Goal: Answer question/provide support

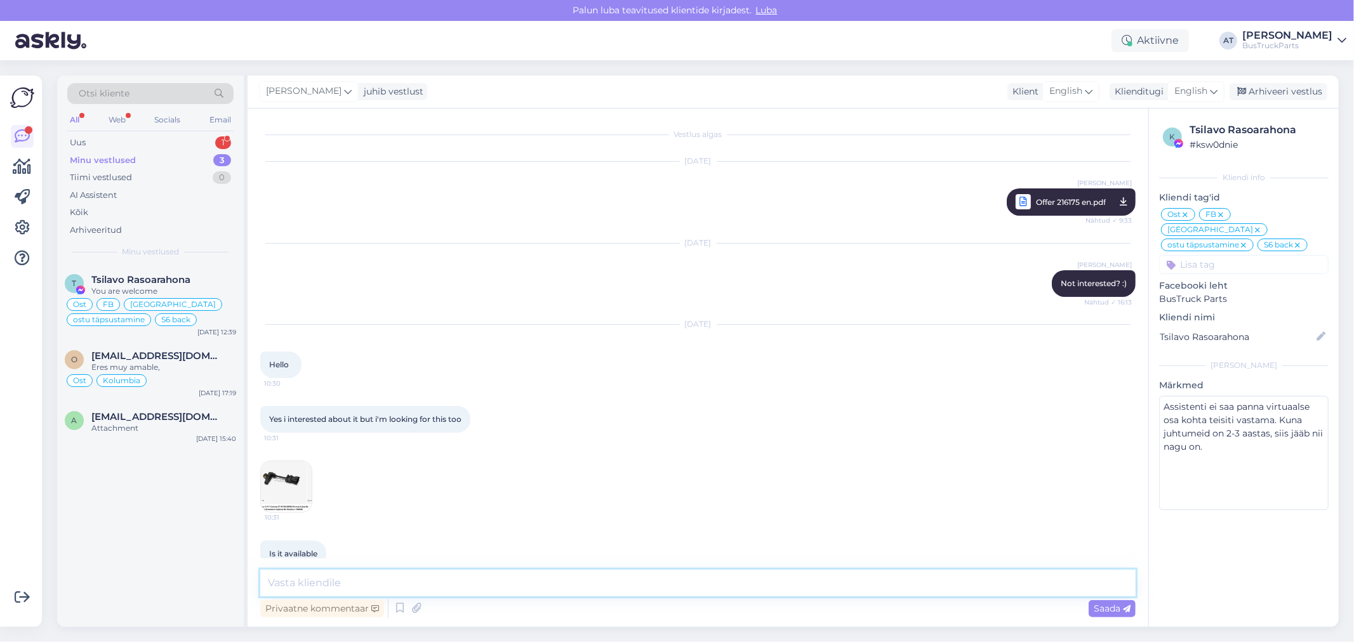
scroll to position [6000, 0]
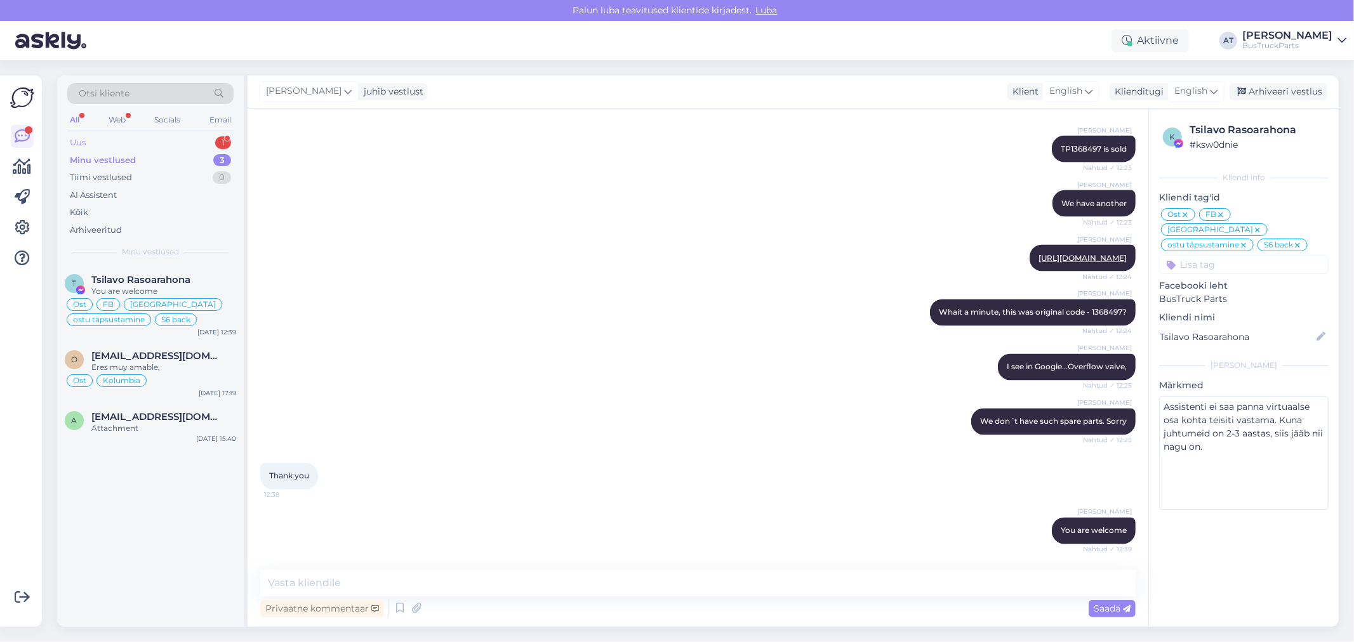
click at [95, 136] on div "Uus 1" at bounding box center [150, 143] width 166 height 18
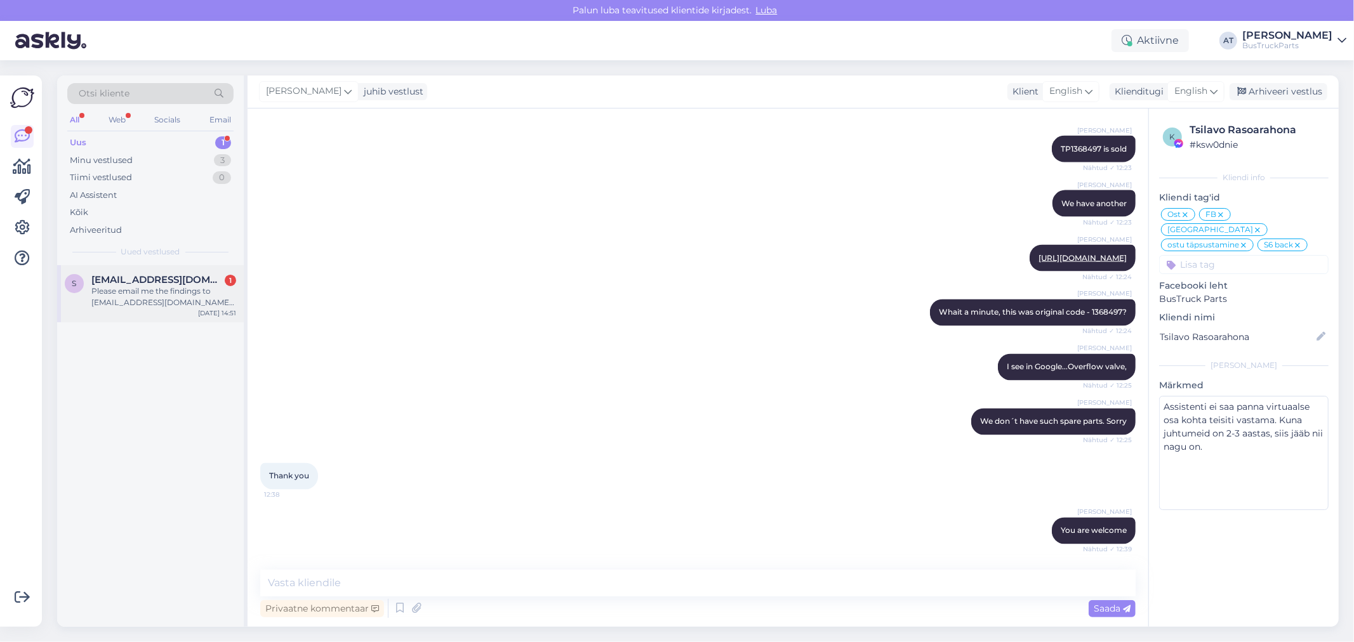
click at [133, 289] on div "Please email me the findings to [EMAIL_ADDRESS][DOMAIN_NAME]. Cheers" at bounding box center [163, 297] width 145 height 23
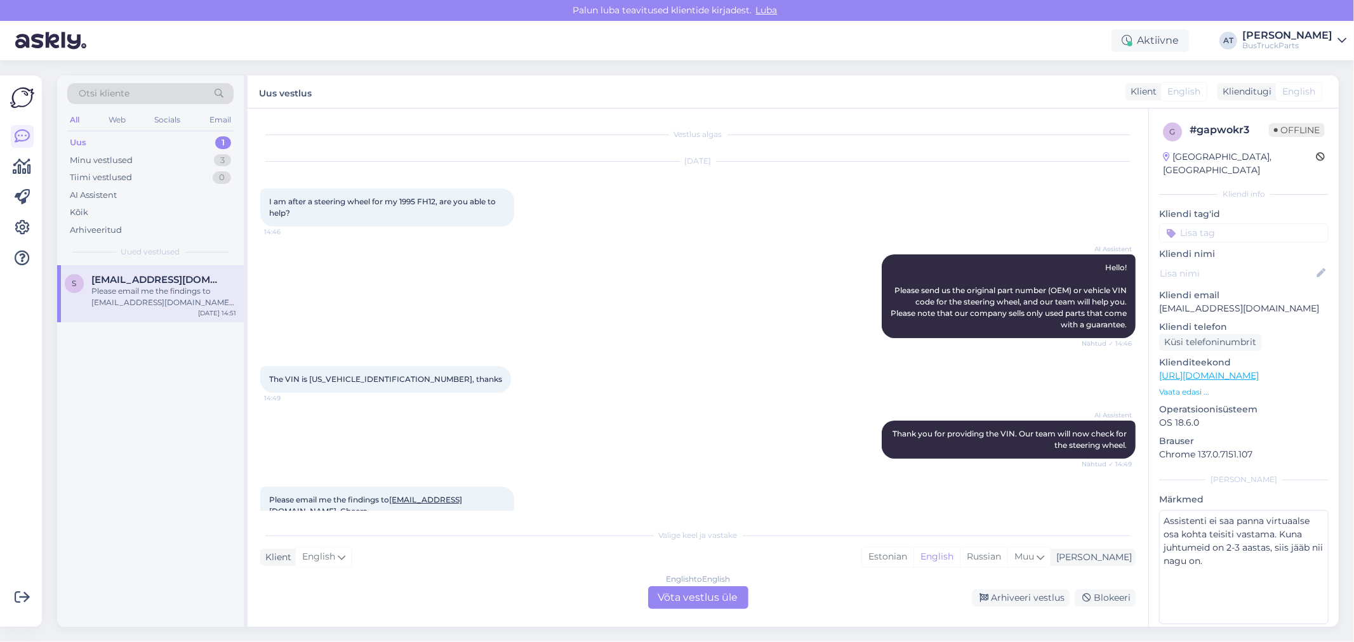
scroll to position [27, 0]
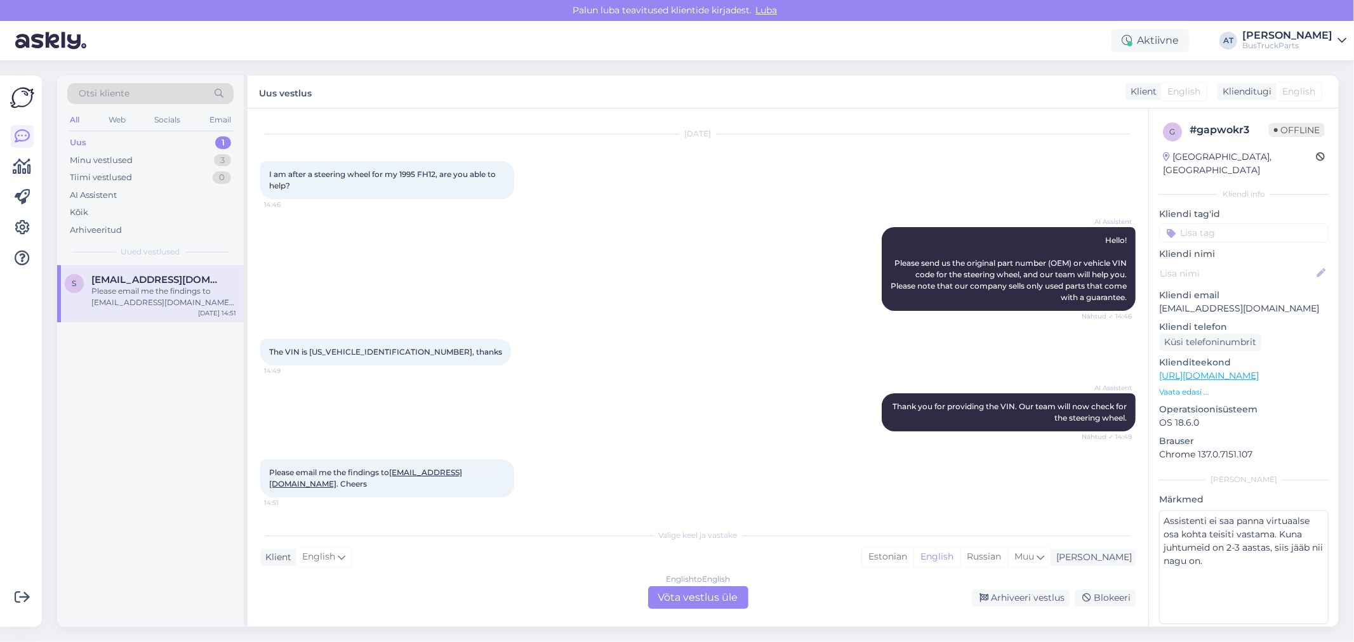
click at [365, 157] on div "[DATE] I am after a steering wheel for my 1995 FH12, are you able to help? 14:46" at bounding box center [697, 167] width 875 height 93
click at [371, 187] on div "I am after a steering wheel for my 1995 FH12, are you able to help? 14:46" at bounding box center [387, 180] width 254 height 38
click at [353, 175] on span "I am after a steering wheel for my 1995 FH12, are you able to help?" at bounding box center [383, 179] width 228 height 21
drag, startPoint x: 363, startPoint y: 175, endPoint x: 413, endPoint y: 175, distance: 49.5
click at [413, 175] on span "I am after a steering wheel for my 1995 FH12, are you able to help?" at bounding box center [383, 179] width 228 height 21
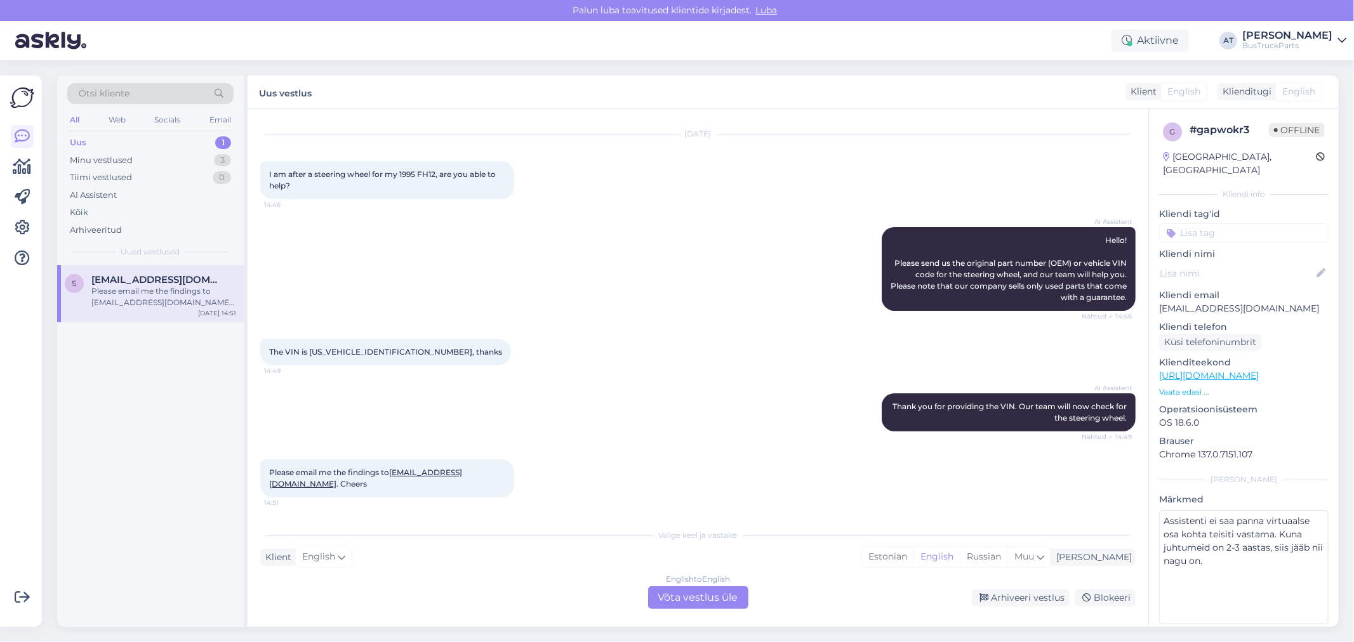
click at [414, 187] on div "I am after a steering wheel for my 1995 FH12, are you able to help? 14:46" at bounding box center [387, 180] width 254 height 38
click at [322, 178] on span "I am after a steering wheel for my 1995 FH12, are you able to help?" at bounding box center [383, 179] width 228 height 21
click at [330, 349] on span "The VIN is [US_VEHICLE_IDENTIFICATION_NUMBER], thanks" at bounding box center [385, 352] width 233 height 10
click at [315, 482] on div "Please email me the findings to [EMAIL_ADDRESS][DOMAIN_NAME] . Cheers 14:51" at bounding box center [387, 479] width 254 height 38
click at [318, 477] on div "Please email me the findings to [EMAIL_ADDRESS][DOMAIN_NAME] . Cheers 14:51" at bounding box center [387, 479] width 254 height 38
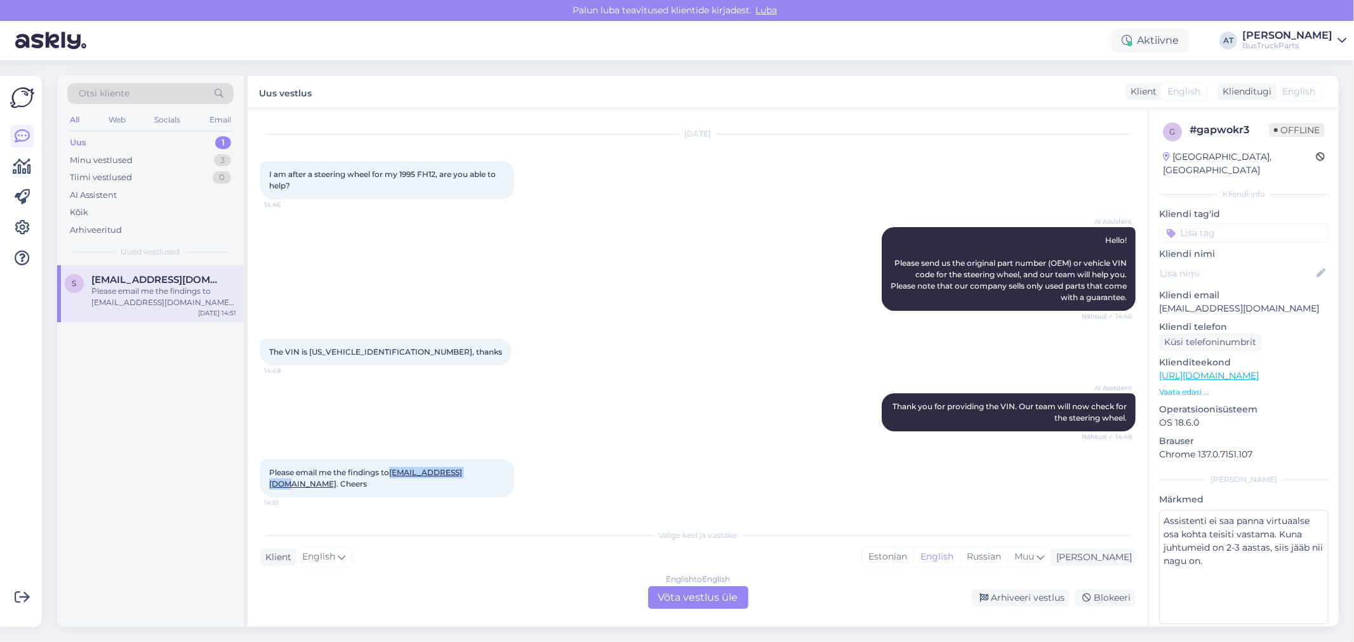
drag, startPoint x: 391, startPoint y: 472, endPoint x: 511, endPoint y: 471, distance: 120.0
click at [462, 471] on span "Please email me the findings to [EMAIL_ADDRESS][DOMAIN_NAME] . Cheers" at bounding box center [365, 478] width 193 height 21
copy span "[EMAIL_ADDRESS][DOMAIN_NAME]"
click at [692, 592] on div "English to English Võta vestlus üle" at bounding box center [698, 597] width 100 height 23
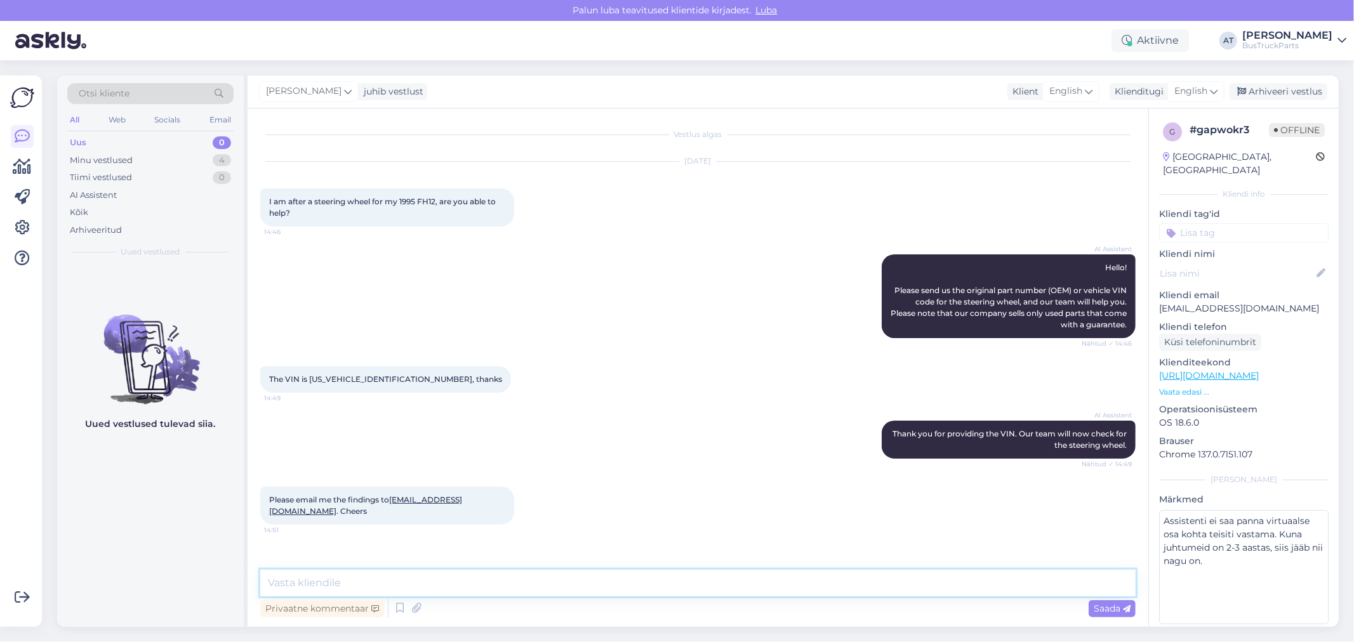
click at [584, 586] on textarea at bounding box center [697, 583] width 875 height 27
drag, startPoint x: 411, startPoint y: 200, endPoint x: 437, endPoint y: 201, distance: 26.1
click at [437, 201] on span "I am after a steering wheel for my 1995 FH12, are you able to help?" at bounding box center [383, 207] width 228 height 21
drag, startPoint x: 400, startPoint y: 200, endPoint x: 436, endPoint y: 200, distance: 36.2
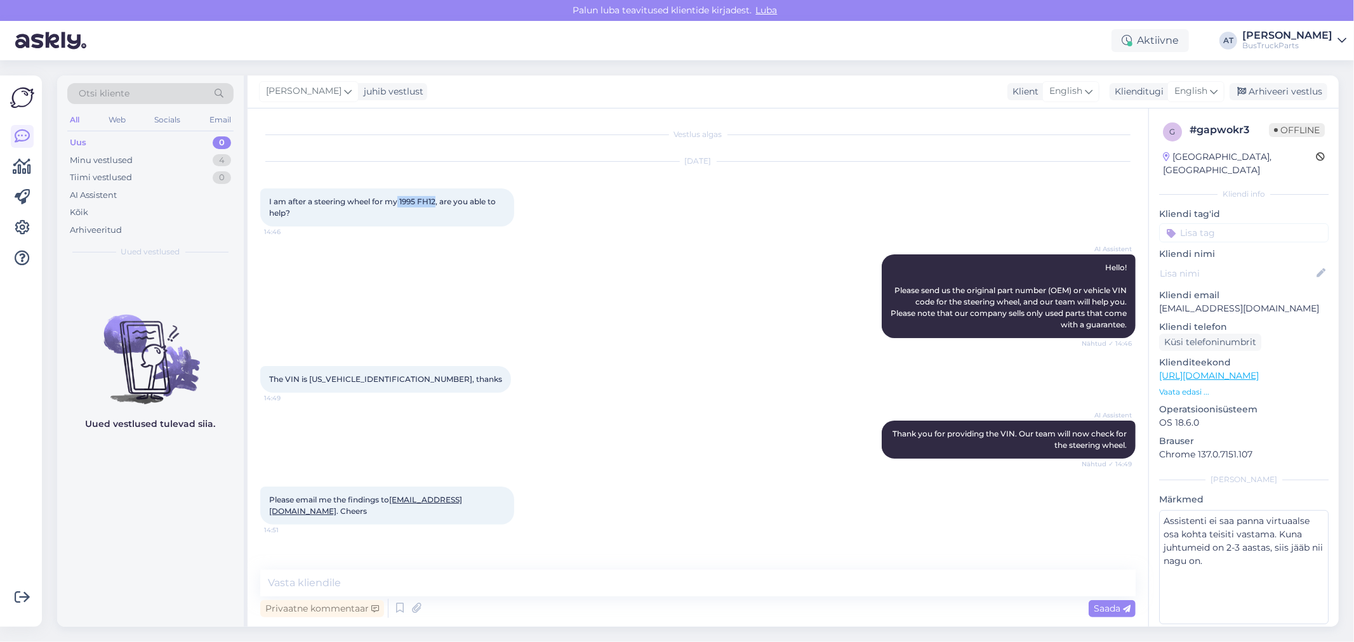
click at [436, 200] on span "I am after a steering wheel for my 1995 FH12, are you able to help?" at bounding box center [383, 207] width 228 height 21
copy span "1995 FH12"
click at [354, 376] on span "The VIN is [US_VEHICLE_IDENTIFICATION_NUMBER], thanks" at bounding box center [385, 379] width 233 height 10
copy span "[US_VEHICLE_IDENTIFICATION_NUMBER]"
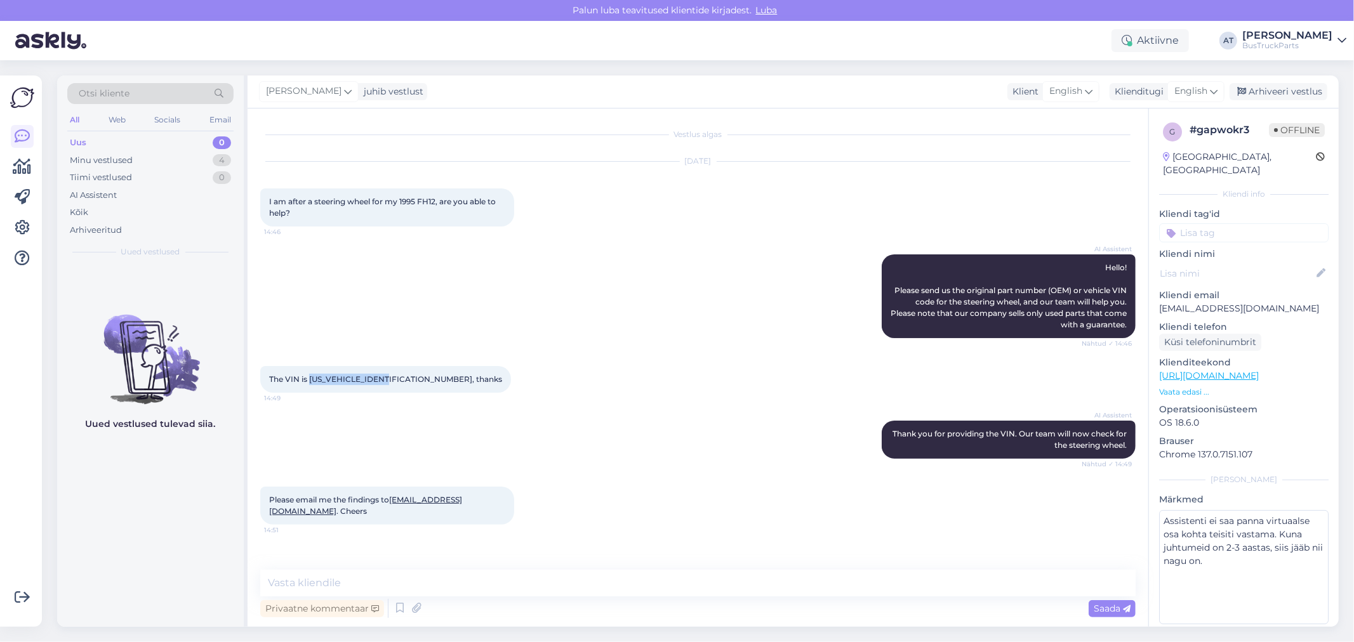
click at [1198, 387] on p "Vaata edasi ..." at bounding box center [1243, 392] width 169 height 11
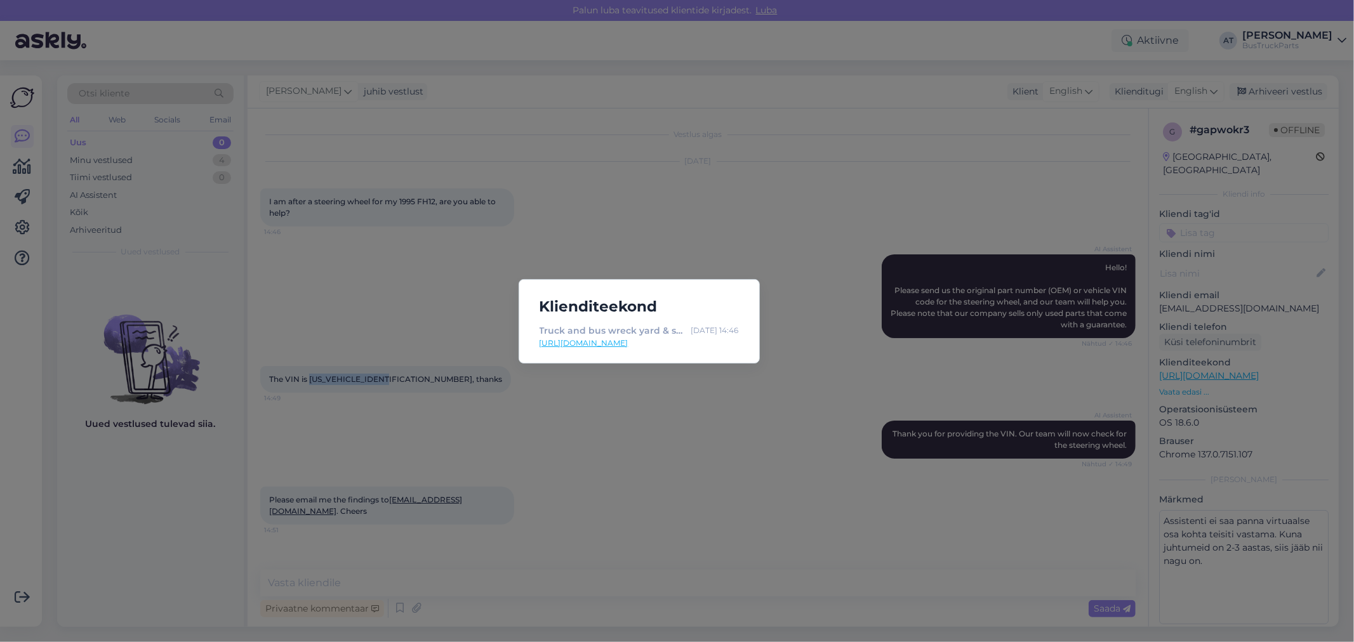
click at [649, 338] on link "[URL][DOMAIN_NAME]" at bounding box center [638, 343] width 199 height 11
click at [504, 388] on div "Klienditeekond Truck and bus wreck yard & spare parts | TruckParts Eesti OÜ | T…" at bounding box center [677, 321] width 1354 height 642
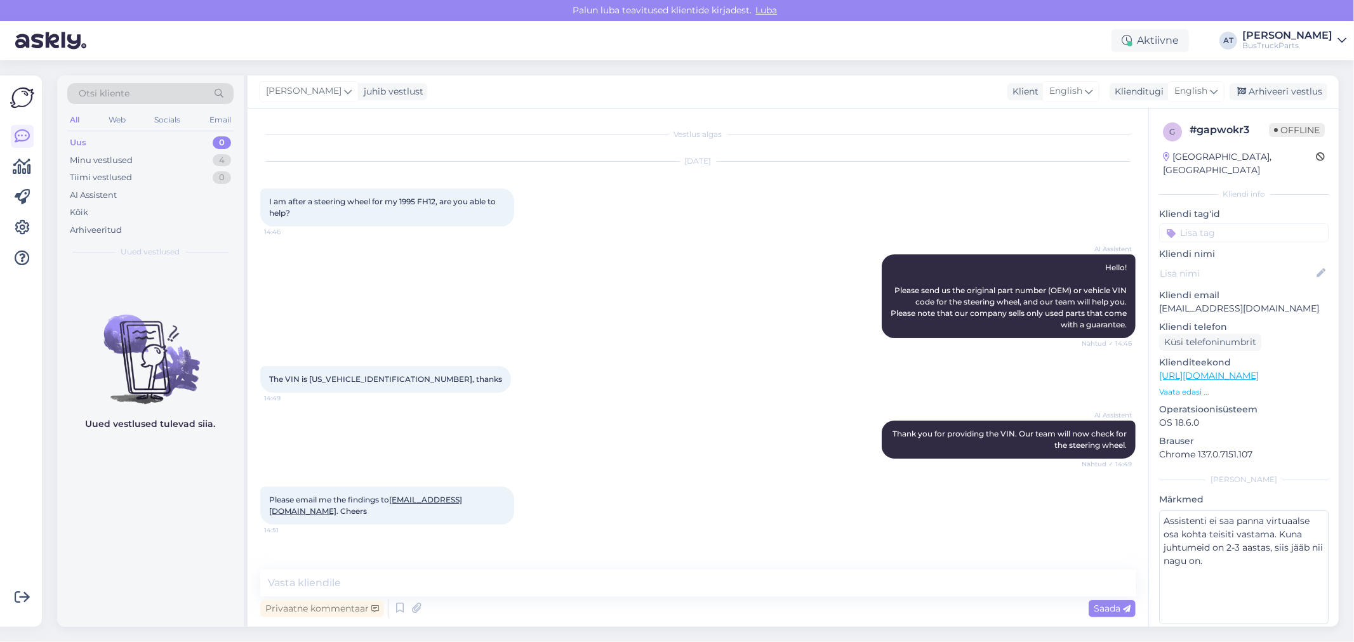
click at [613, 400] on div "The VIN is [US_VEHICLE_IDENTIFICATION_NUMBER], thanks 14:49" at bounding box center [697, 379] width 875 height 55
click at [1201, 155] on div "[GEOGRAPHIC_DATA], [GEOGRAPHIC_DATA]" at bounding box center [1239, 163] width 153 height 27
copy div "[GEOGRAPHIC_DATA]"
click at [1201, 223] on input at bounding box center [1243, 232] width 169 height 19
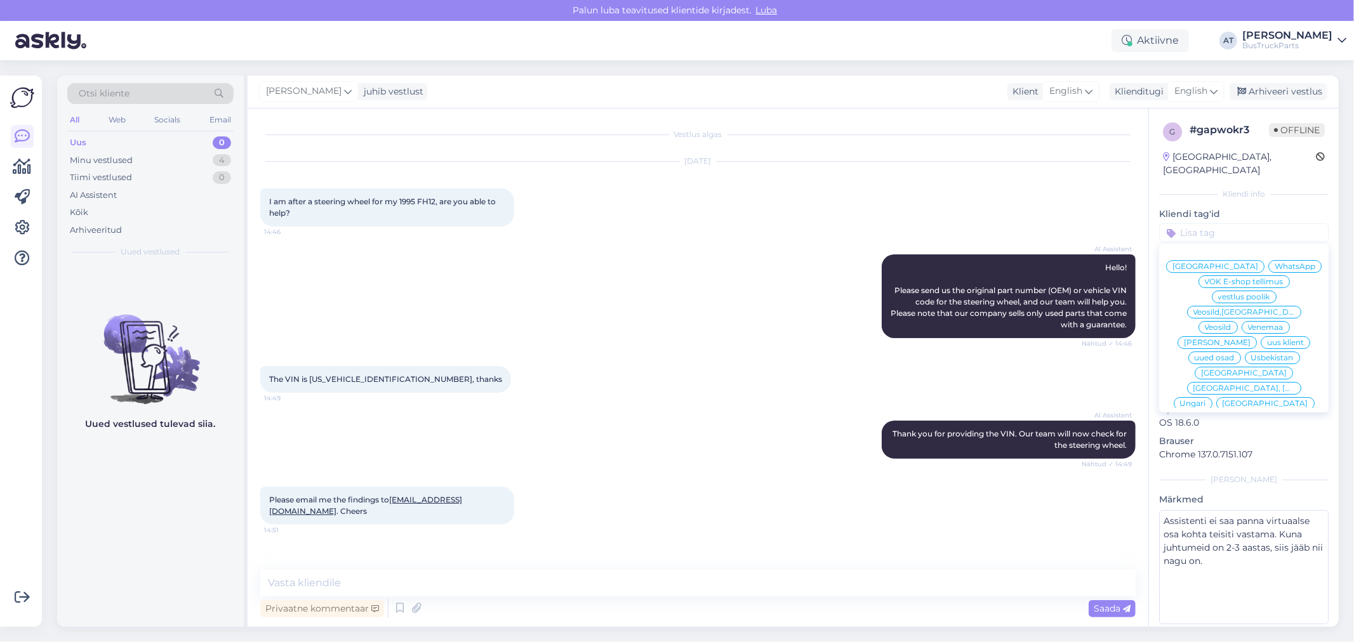
paste input "[GEOGRAPHIC_DATA]"
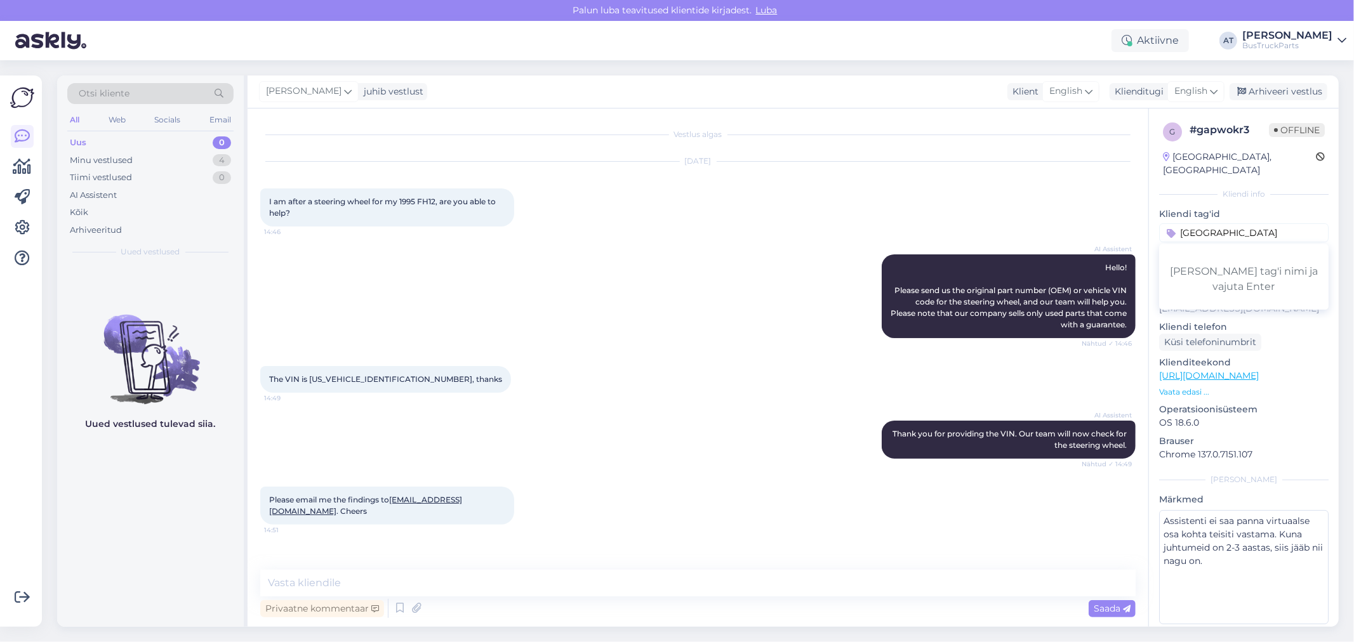
type input "[GEOGRAPHIC_DATA]"
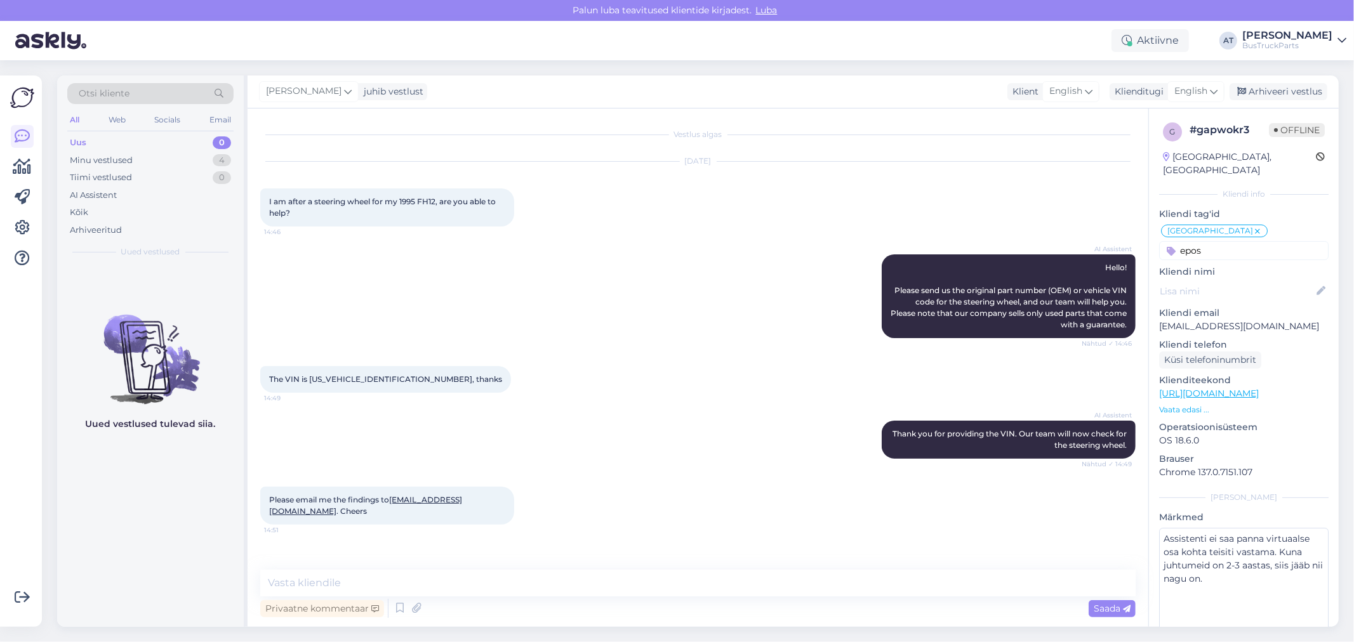
type input "epost"
click at [347, 374] on span "The VIN is [US_VEHICLE_IDENTIFICATION_NUMBER], thanks" at bounding box center [385, 379] width 233 height 10
copy span "[US_VEHICLE_IDENTIFICATION_NUMBER]"
click at [278, 173] on div "[DATE] I am after a steering wheel for my 1995 FH12, are you able to help? 14:46" at bounding box center [697, 194] width 875 height 93
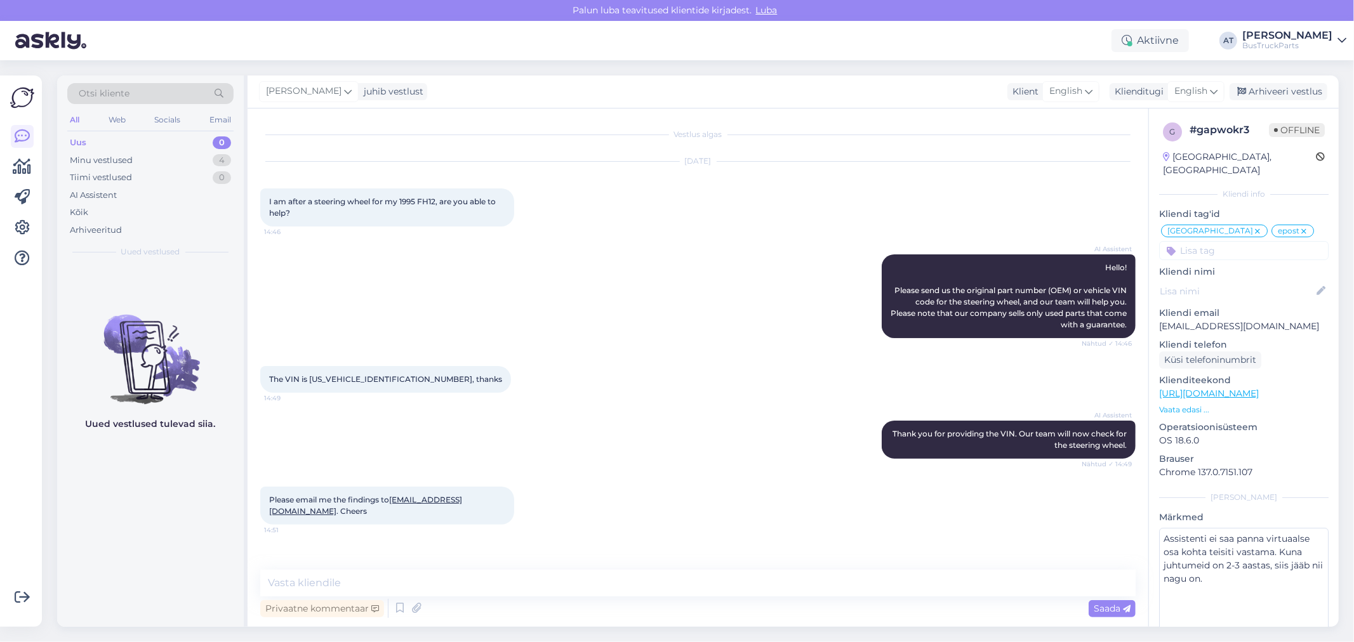
click at [1221, 242] on input at bounding box center [1243, 250] width 169 height 19
type input "ei o"
click at [1233, 281] on span "Ei [PERSON_NAME]" at bounding box center [1244, 285] width 76 height 8
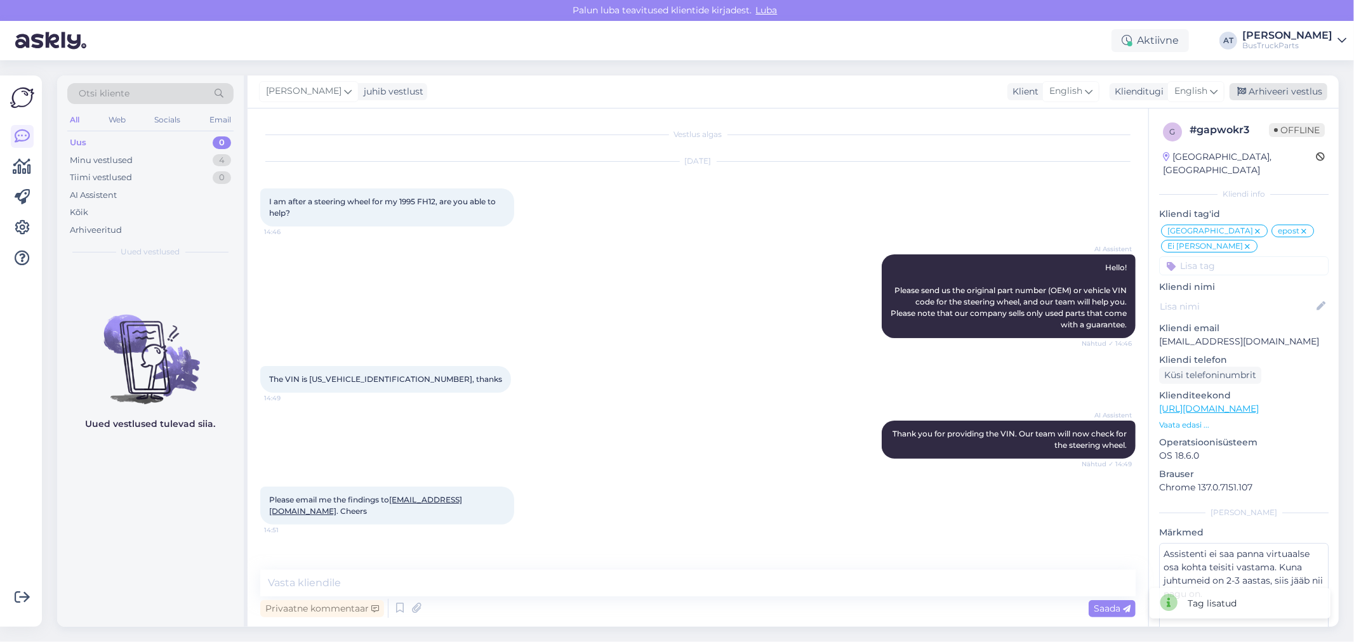
click at [1285, 99] on div "Arhiveeri vestlus" at bounding box center [1278, 91] width 98 height 17
